Goal: Task Accomplishment & Management: Use online tool/utility

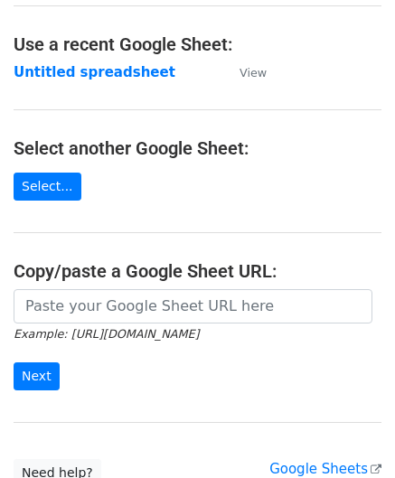
scroll to position [90, 0]
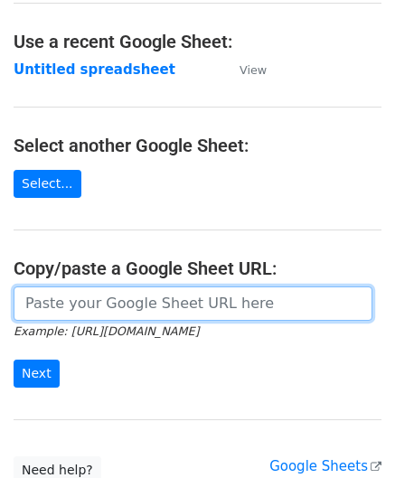
drag, startPoint x: 111, startPoint y: 304, endPoint x: 104, endPoint y: 236, distance: 68.1
click at [111, 304] on input "url" at bounding box center [193, 303] width 359 height 34
paste input "https://docs.google.com/spreadsheets/d/1kxcER0FR4jL_aUWttR_3BYLcNkHKrTocMSPzot2…"
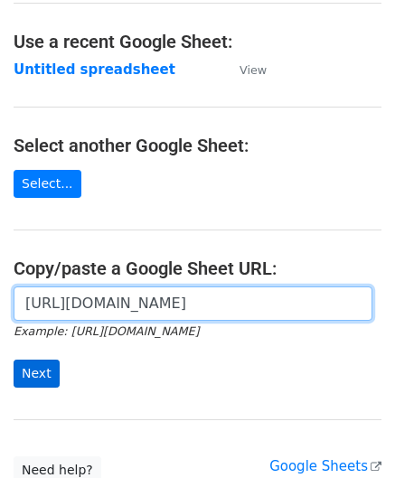
type input "https://docs.google.com/spreadsheets/d/1kxcER0FR4jL_aUWttR_3BYLcNkHKrTocMSPzot2…"
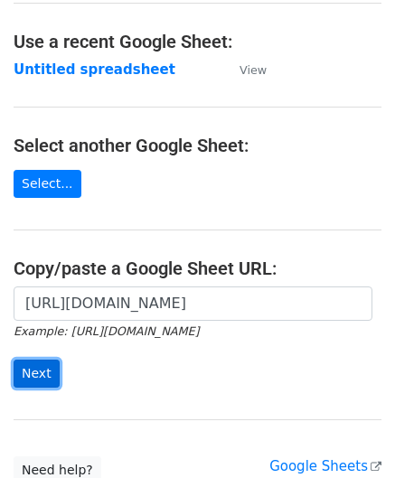
scroll to position [0, 0]
click at [44, 360] on input "Next" at bounding box center [37, 374] width 46 height 28
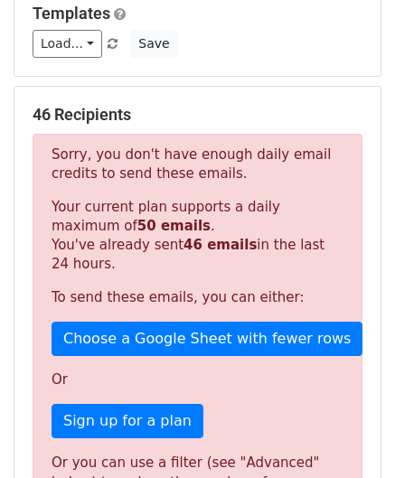
scroll to position [610, 0]
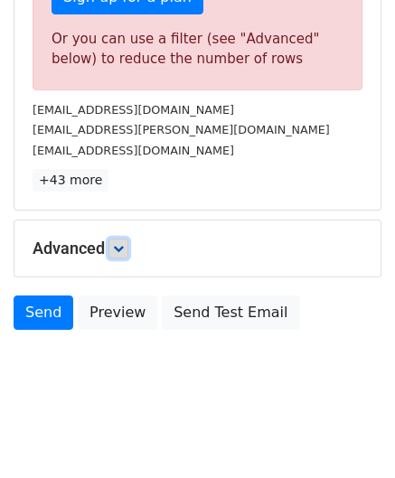
click at [121, 243] on icon at bounding box center [118, 248] width 11 height 11
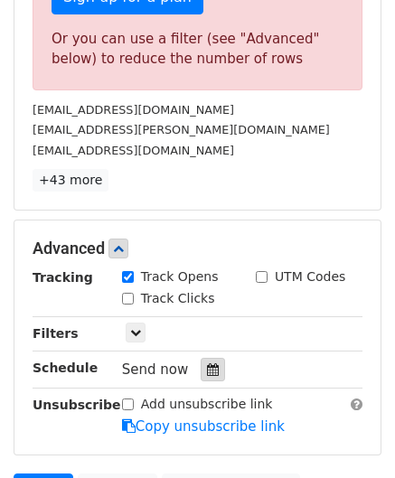
click at [207, 363] on icon at bounding box center [213, 369] width 12 height 13
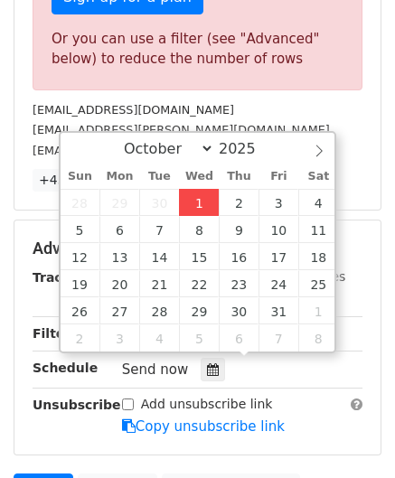
type input "[DATE] 12:00"
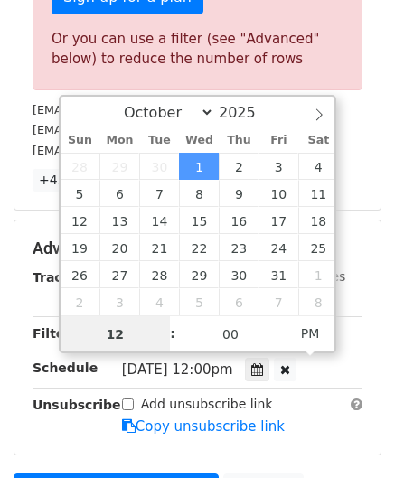
paste input "6"
type input "6"
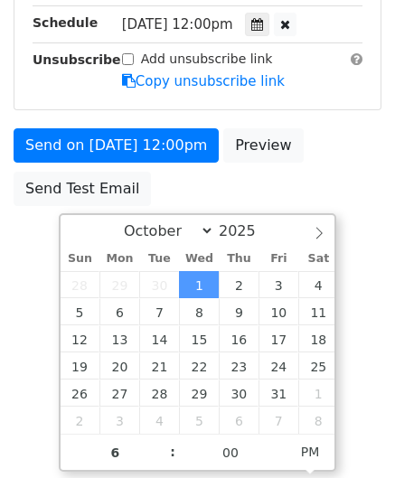
type input "[DATE] 18:00"
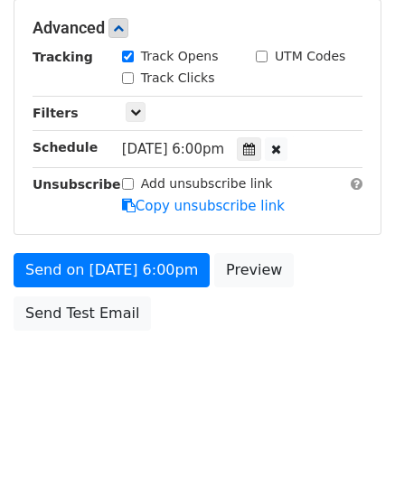
scroll to position [828, 0]
